Goal: Information Seeking & Learning: Learn about a topic

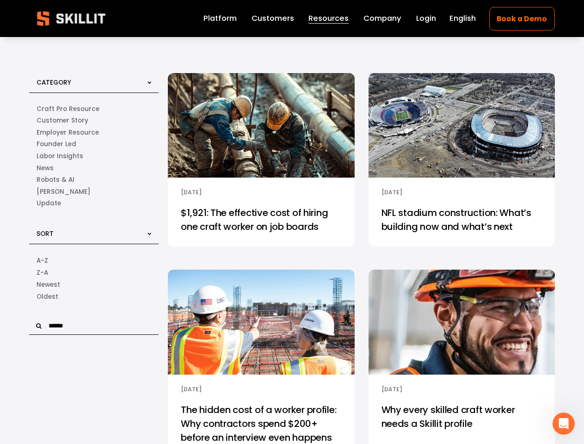
click at [94, 327] on input "text" at bounding box center [94, 326] width 130 height 18
click at [564, 424] on icon "Open Intercom Messenger" at bounding box center [563, 423] width 15 height 15
